Goal: Task Accomplishment & Management: Manage account settings

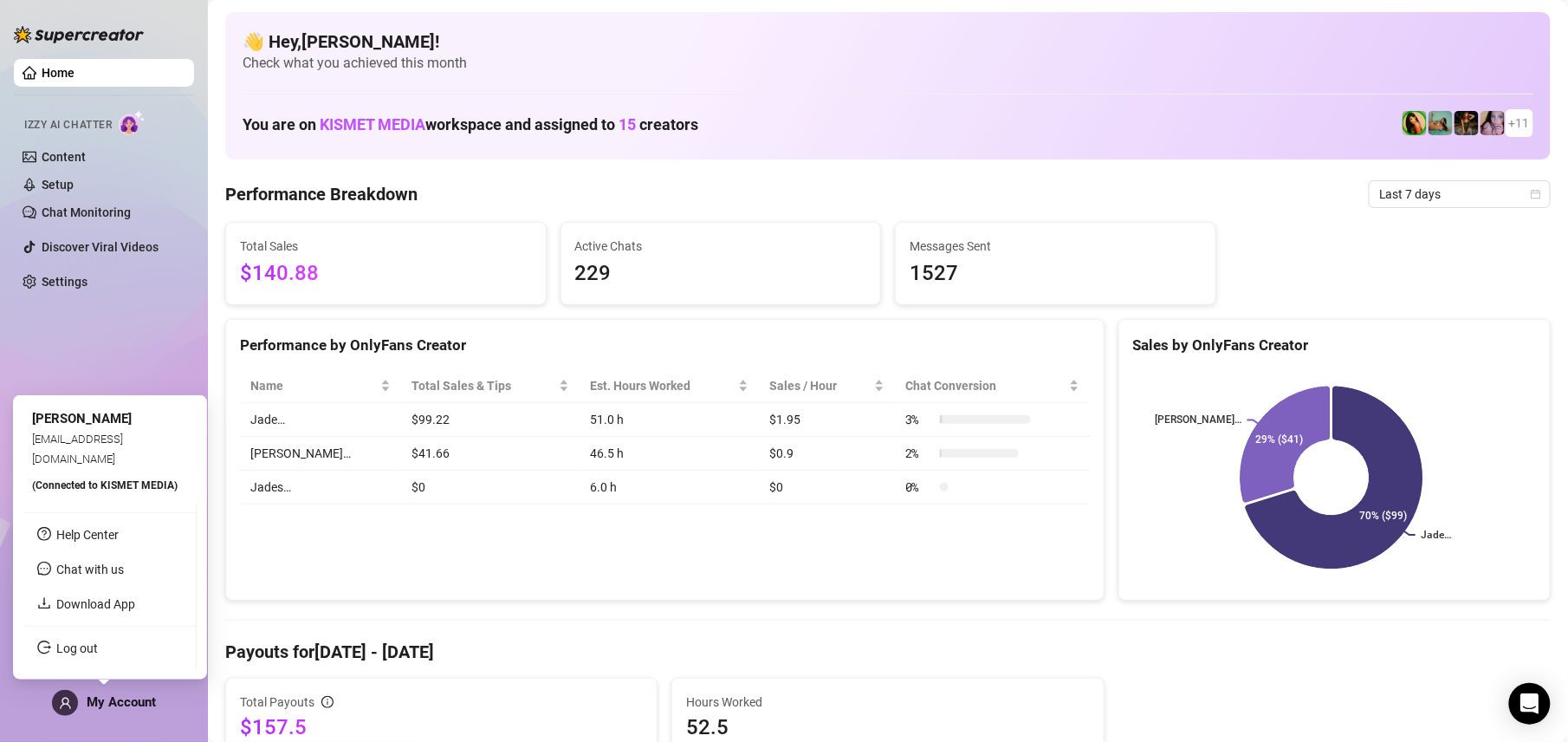
click at [71, 698] on span at bounding box center [64, 702] width 26 height 26
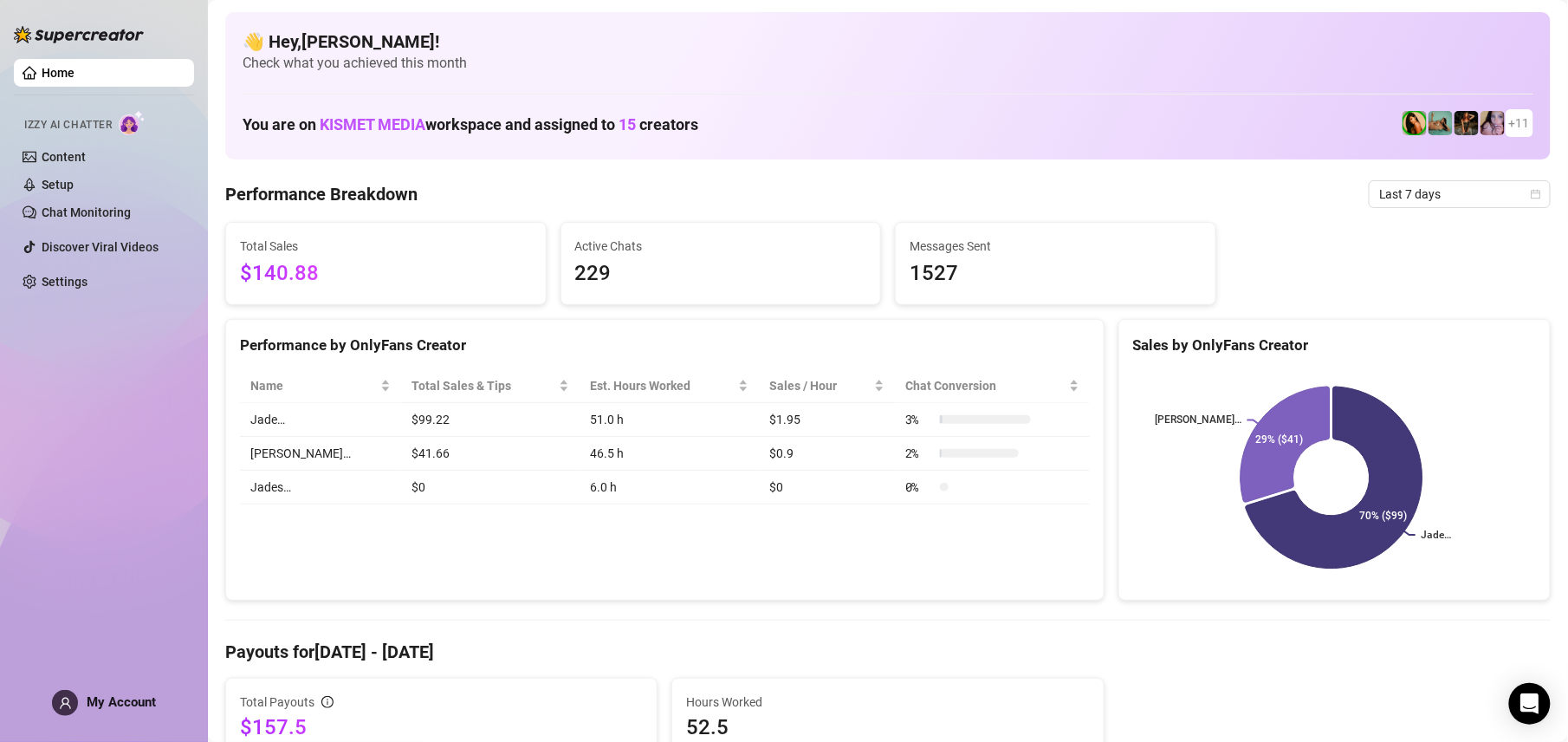
click at [108, 655] on div "Home Izzy AI Chatter Content Setup Chat Monitoring Discover Viral Videos Settin…" at bounding box center [104, 363] width 181 height 726
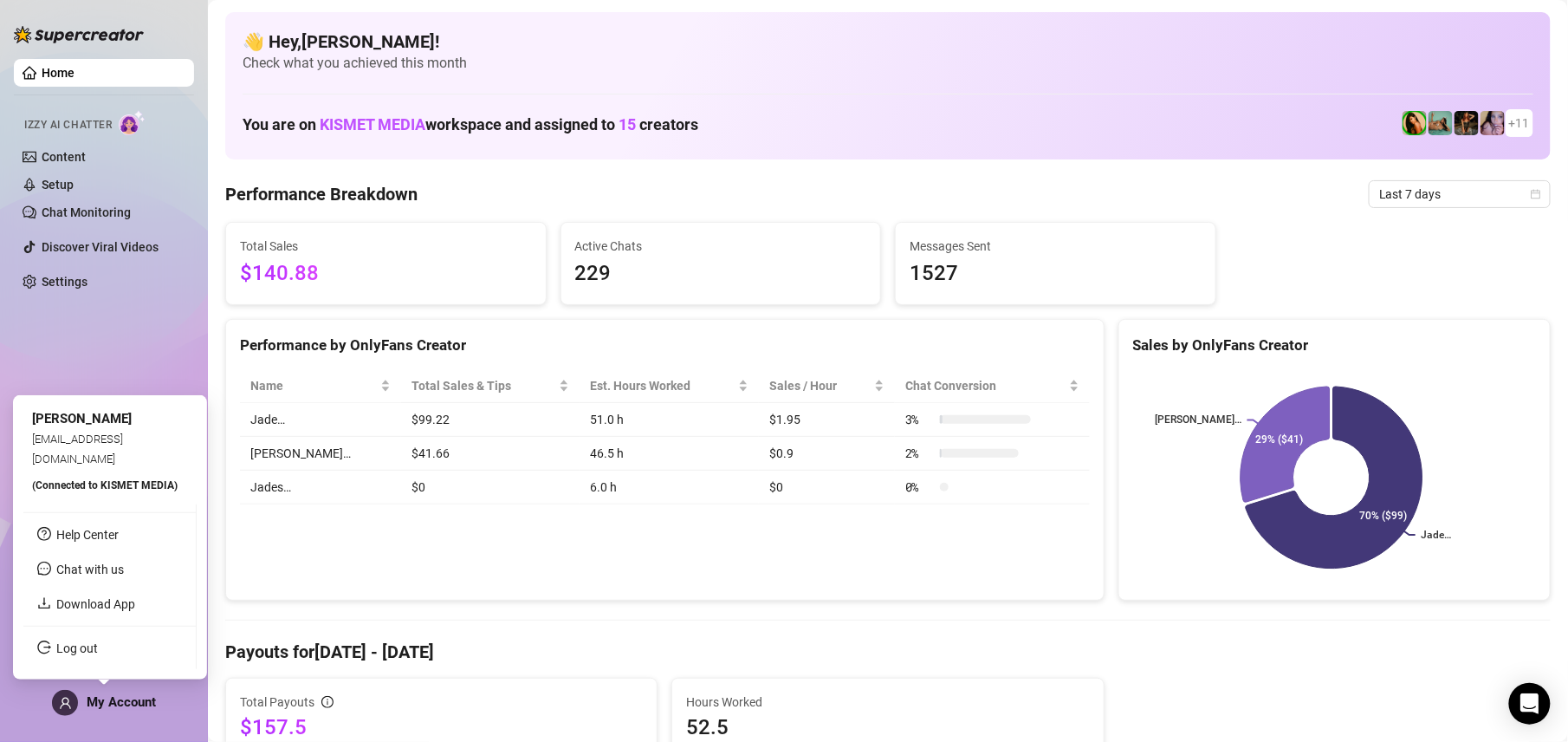
click at [109, 689] on div "My Account" at bounding box center [103, 702] width 104 height 26
click at [98, 645] on link "Log out" at bounding box center [77, 649] width 42 height 14
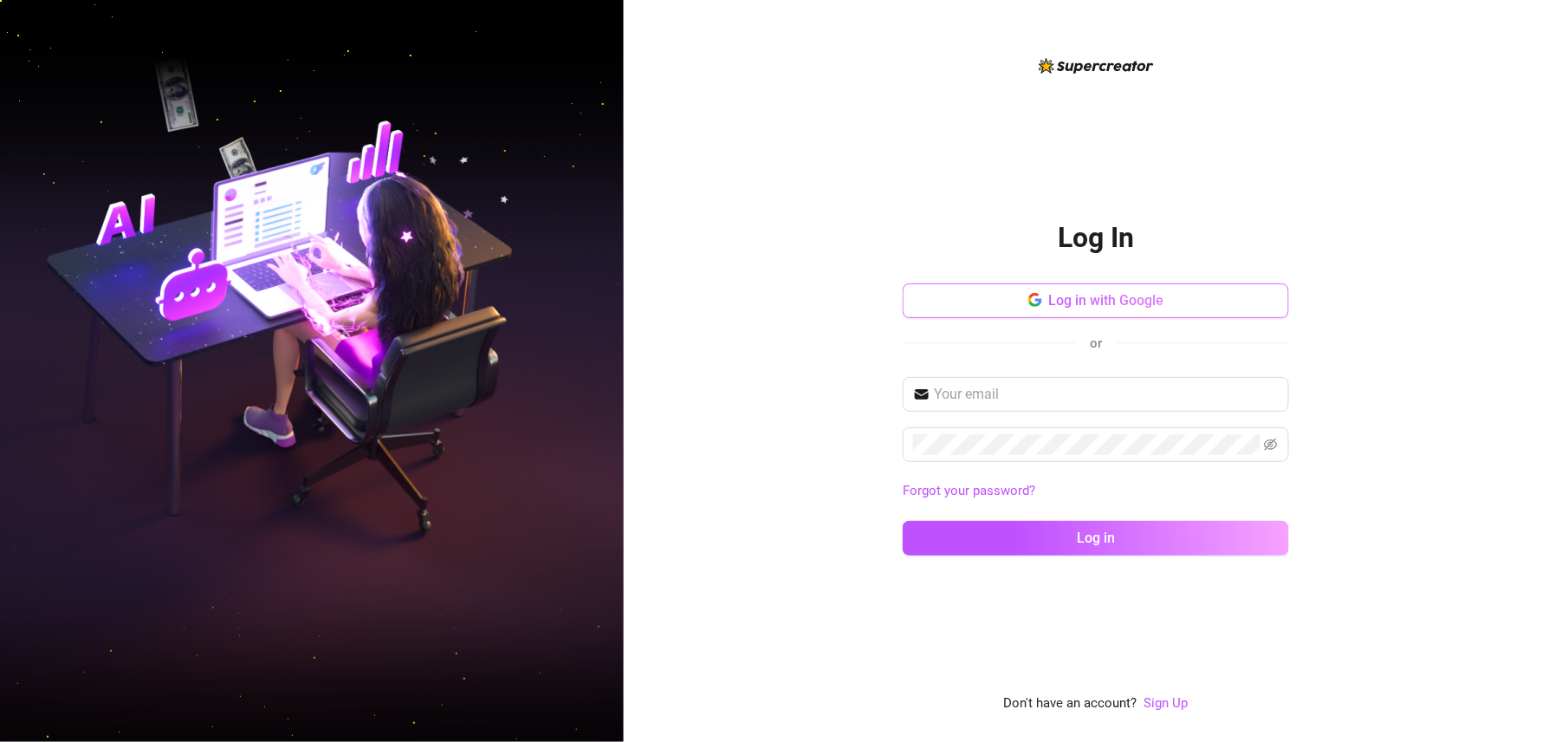
click at [1190, 310] on button "Log in with Google" at bounding box center [1096, 301] width 387 height 35
